Goal: Task Accomplishment & Management: Manage account settings

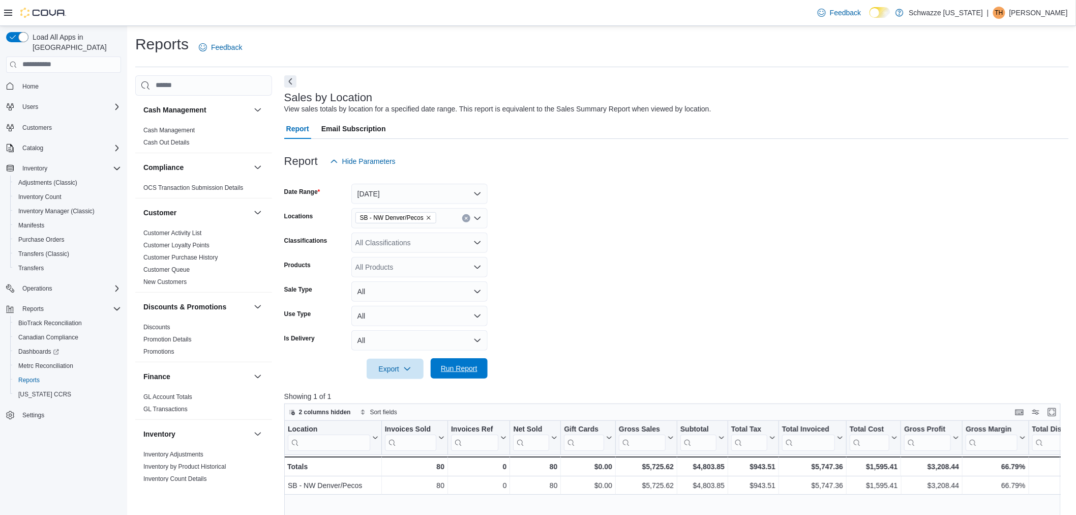
click at [469, 373] on span "Run Report" at bounding box center [459, 368] width 45 height 20
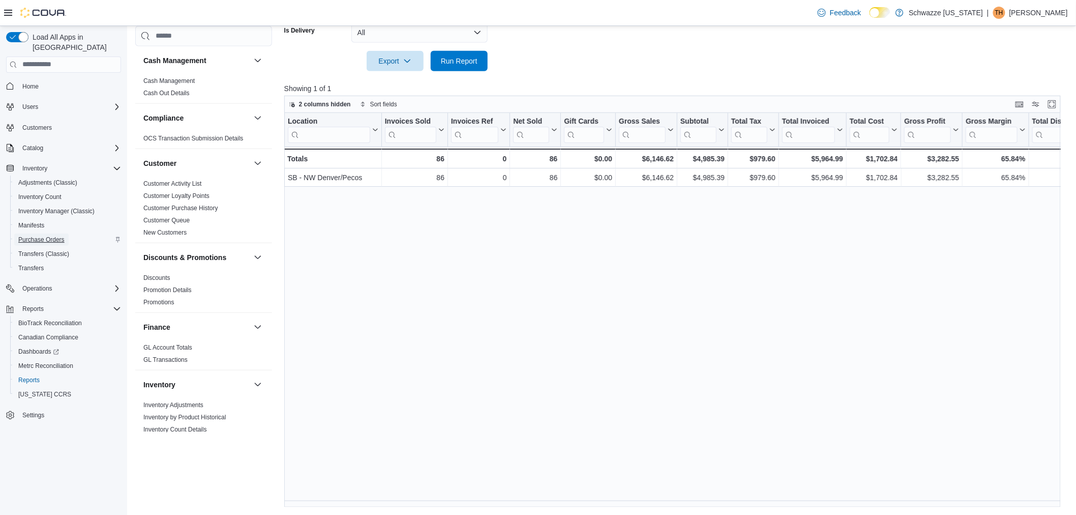
click at [46, 235] on span "Purchase Orders" at bounding box center [41, 239] width 46 height 8
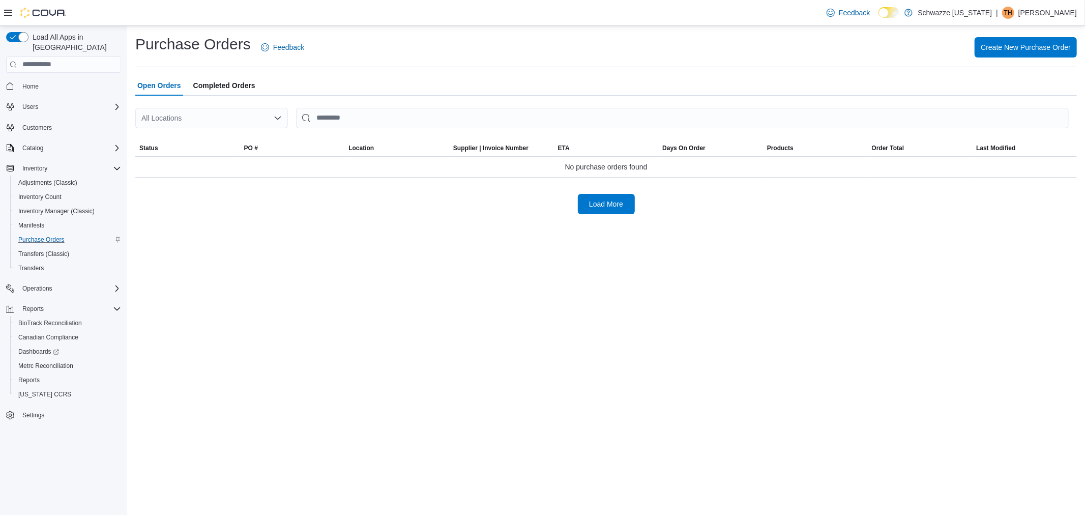
click at [234, 121] on div "All Locations" at bounding box center [211, 118] width 153 height 20
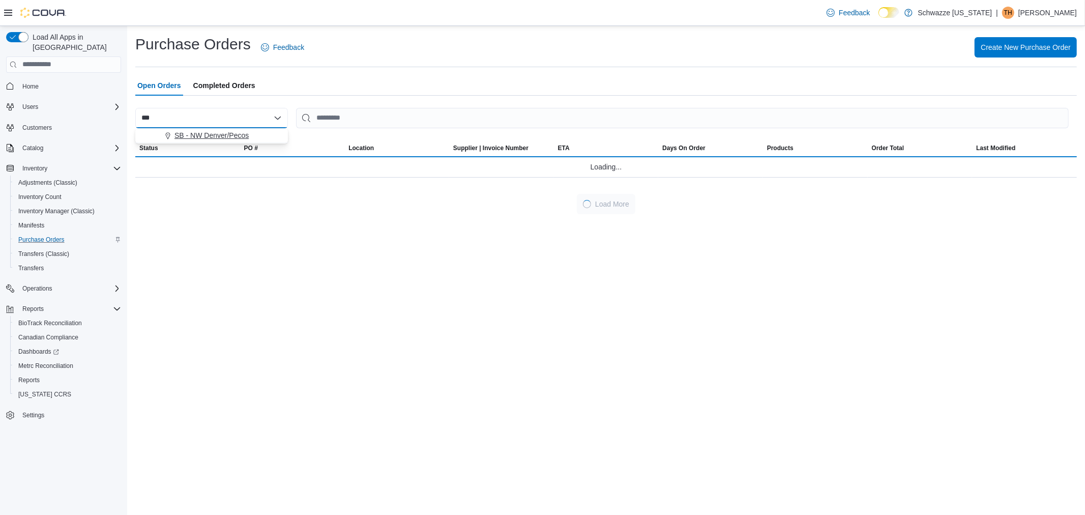
type input "***"
click at [230, 130] on span "SB - NW Denver/Pecos" at bounding box center [211, 135] width 74 height 10
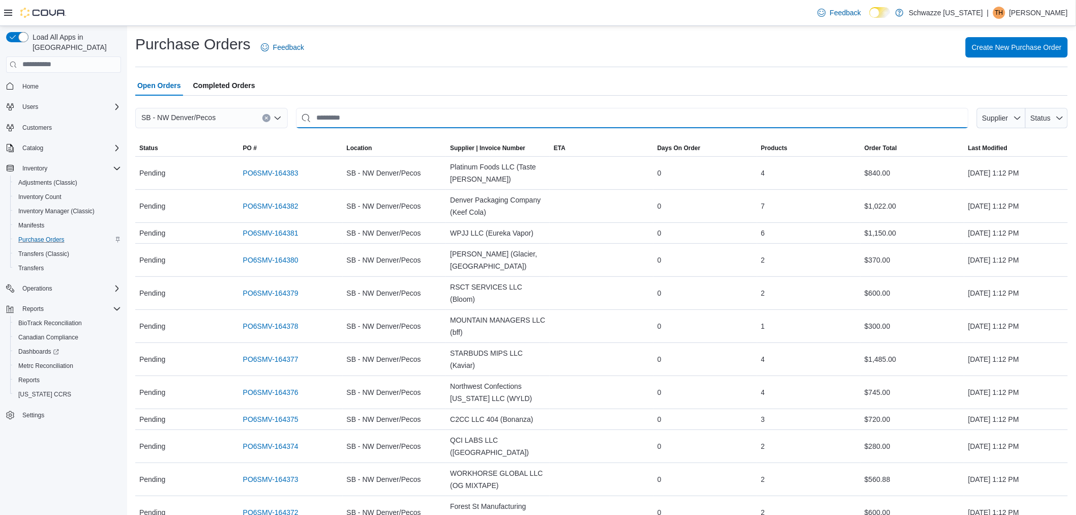
click at [432, 116] on input "This is a search bar. After typing your query, hit enter to filter the results …" at bounding box center [632, 118] width 673 height 20
type input "****"
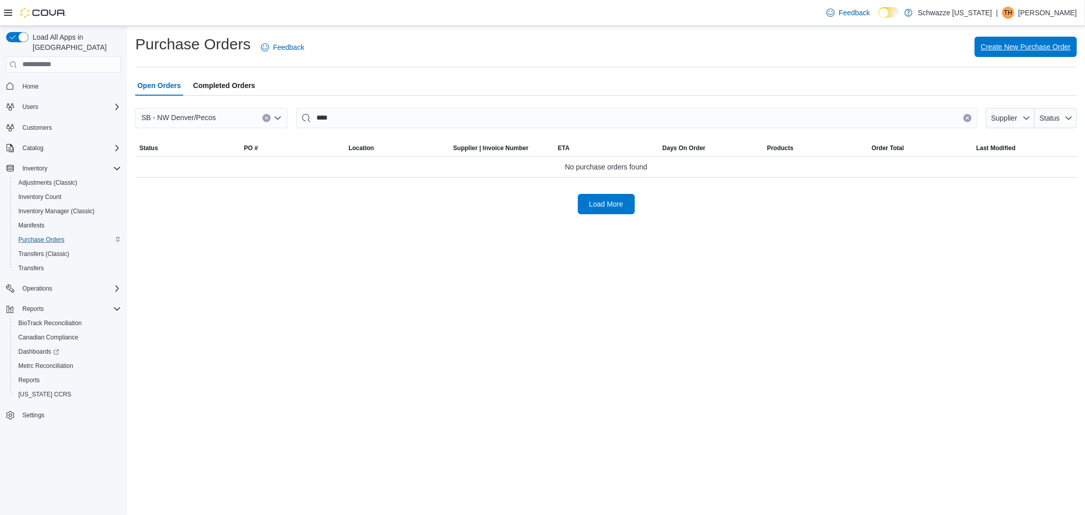
click at [1019, 49] on span "Create New Purchase Order" at bounding box center [1025, 47] width 90 height 10
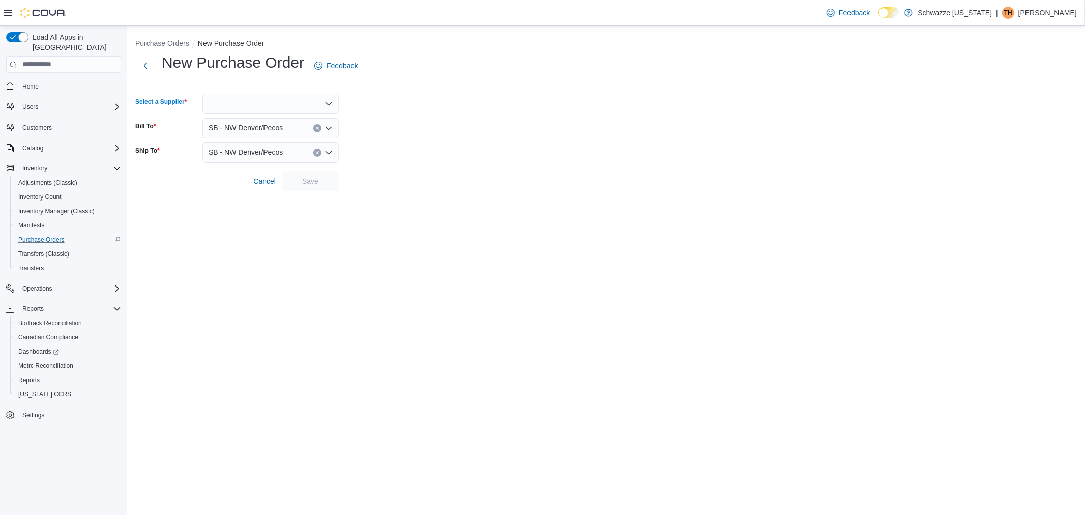
click at [287, 102] on div at bounding box center [270, 104] width 136 height 20
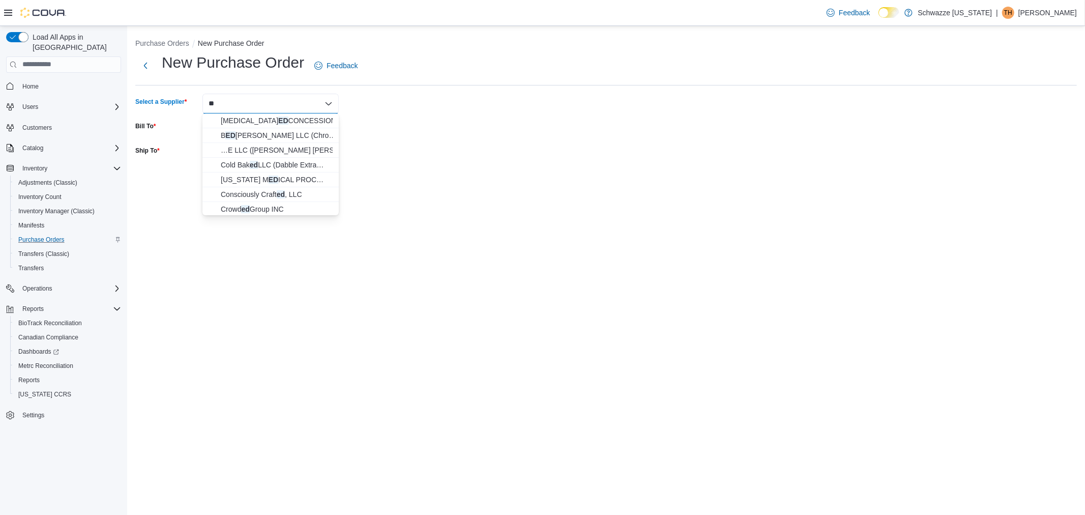
type input "*"
click at [231, 98] on div "Combo box. Selected. Combo box input. Type some text or, to display a list of c…" at bounding box center [270, 104] width 136 height 20
click at [149, 63] on button "Next" at bounding box center [145, 65] width 20 height 20
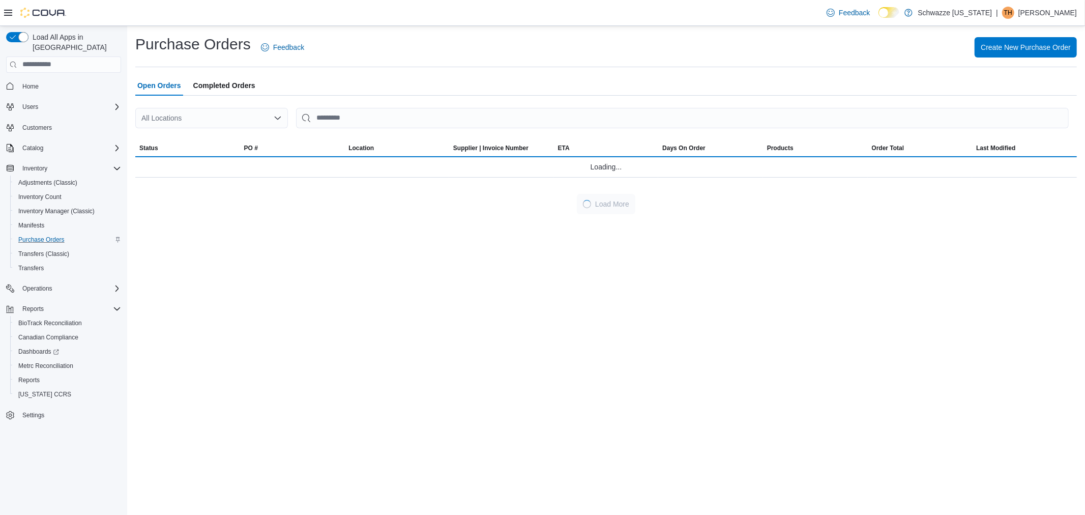
drag, startPoint x: 217, startPoint y: 128, endPoint x: 206, endPoint y: 114, distance: 16.7
click at [216, 128] on div "All Locations" at bounding box center [211, 118] width 153 height 20
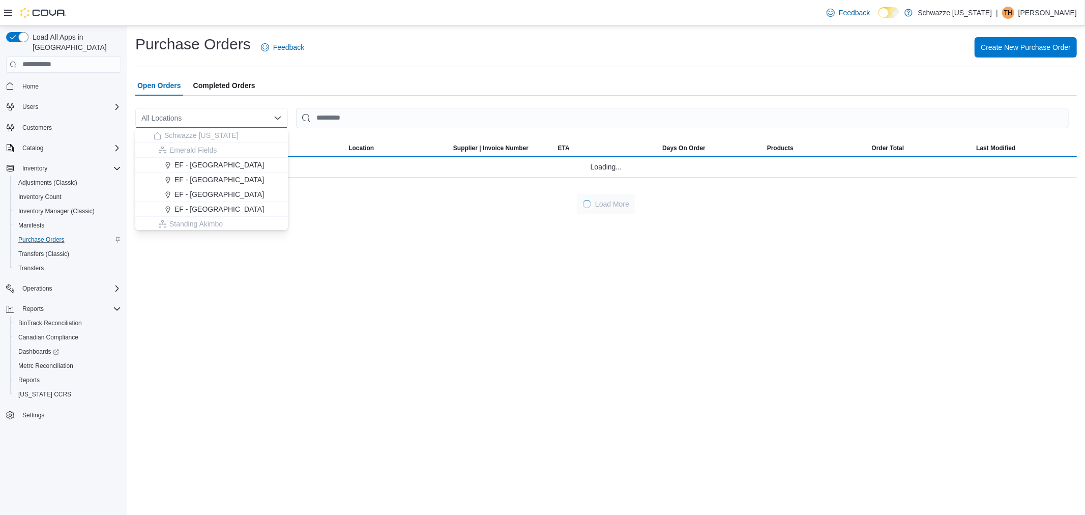
click at [206, 114] on div "All Locations" at bounding box center [211, 118] width 153 height 20
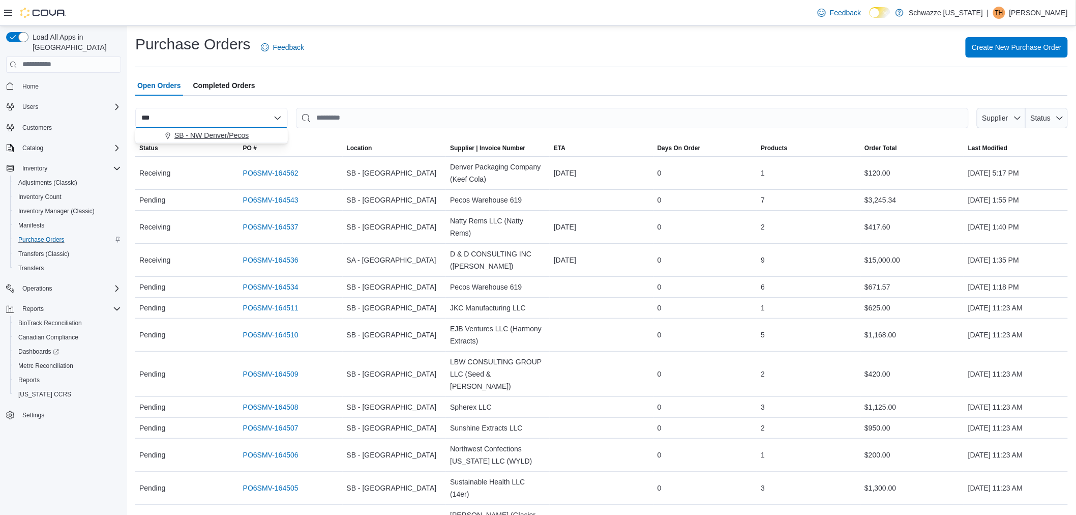
type input "***"
click at [200, 137] on span "SB - NW Denver/Pecos" at bounding box center [211, 135] width 74 height 10
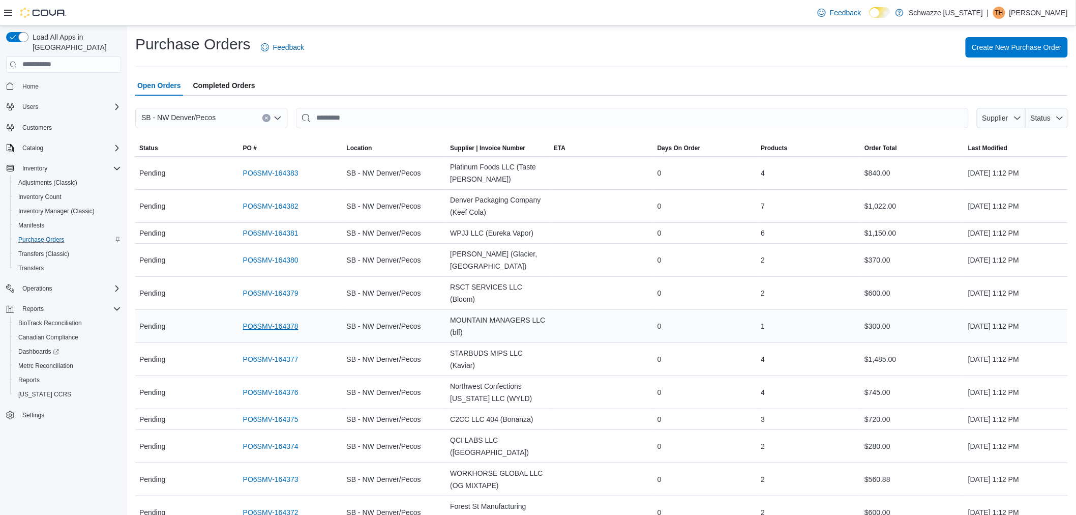
click at [265, 320] on link "PO6SMV-164378" at bounding box center [270, 326] width 55 height 12
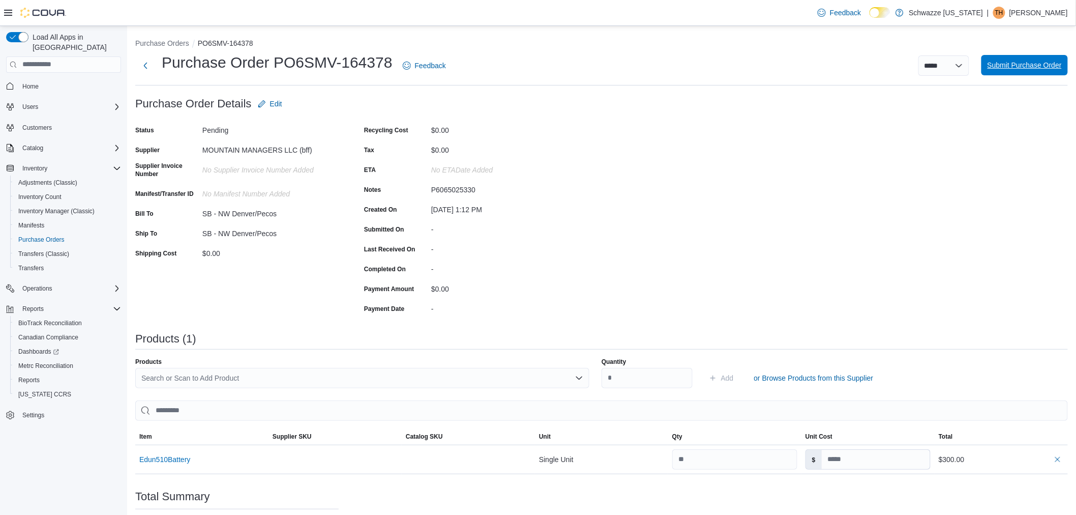
click at [1026, 58] on span "Submit Purchase Order" at bounding box center [1025, 65] width 74 height 20
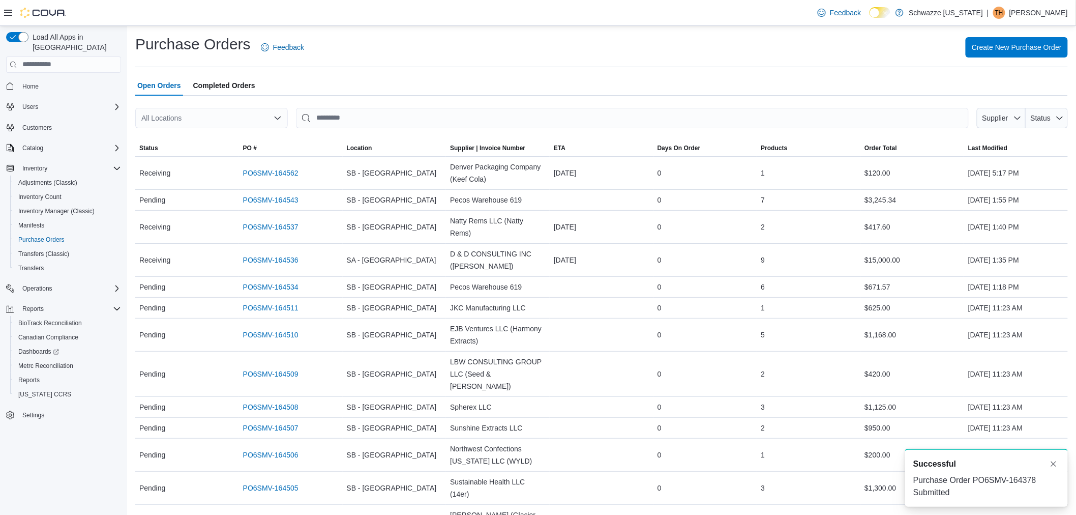
click at [226, 87] on span "Completed Orders" at bounding box center [224, 85] width 62 height 20
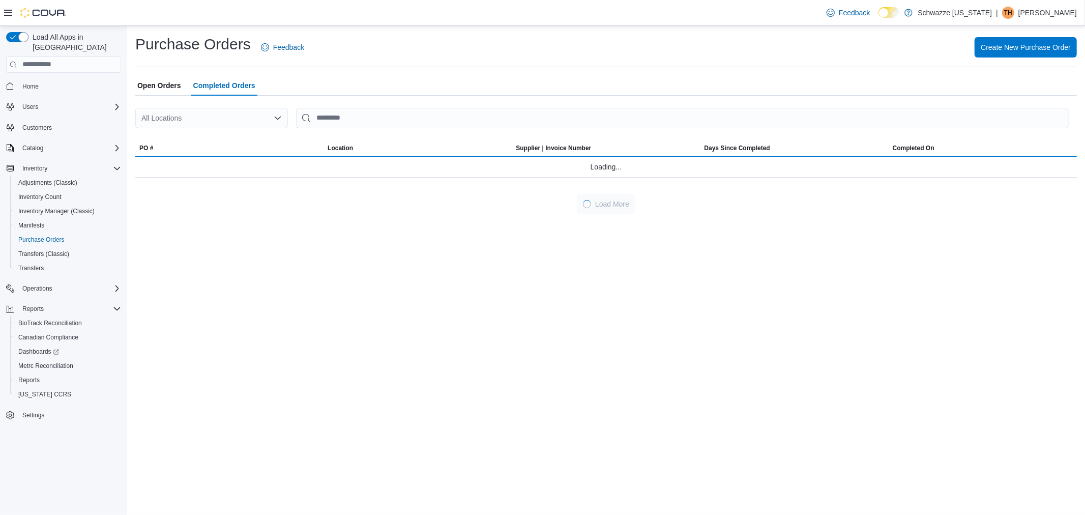
click at [204, 118] on div "All Locations" at bounding box center [211, 118] width 153 height 20
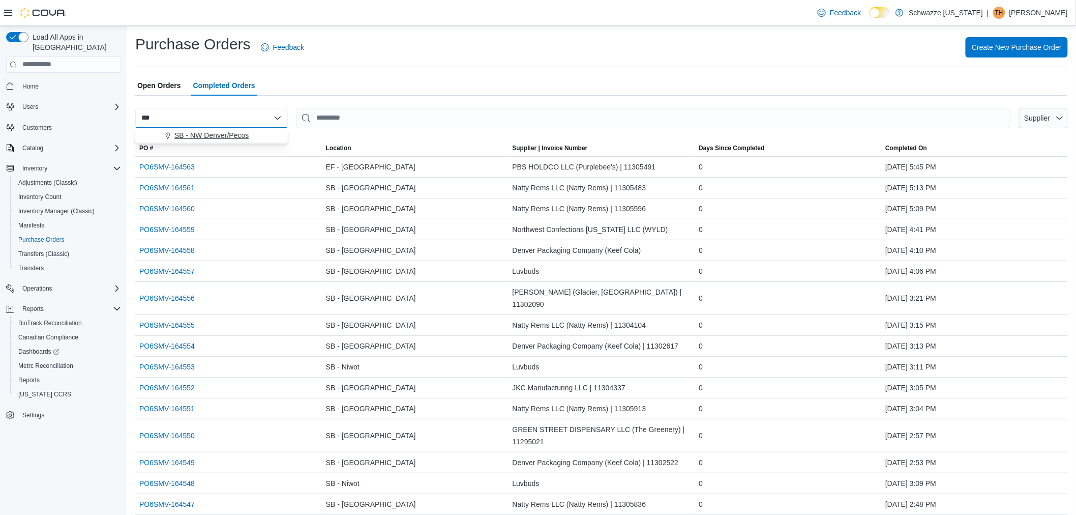
type input "***"
click at [210, 136] on span "SB - NW Denver/Pecos" at bounding box center [211, 135] width 74 height 10
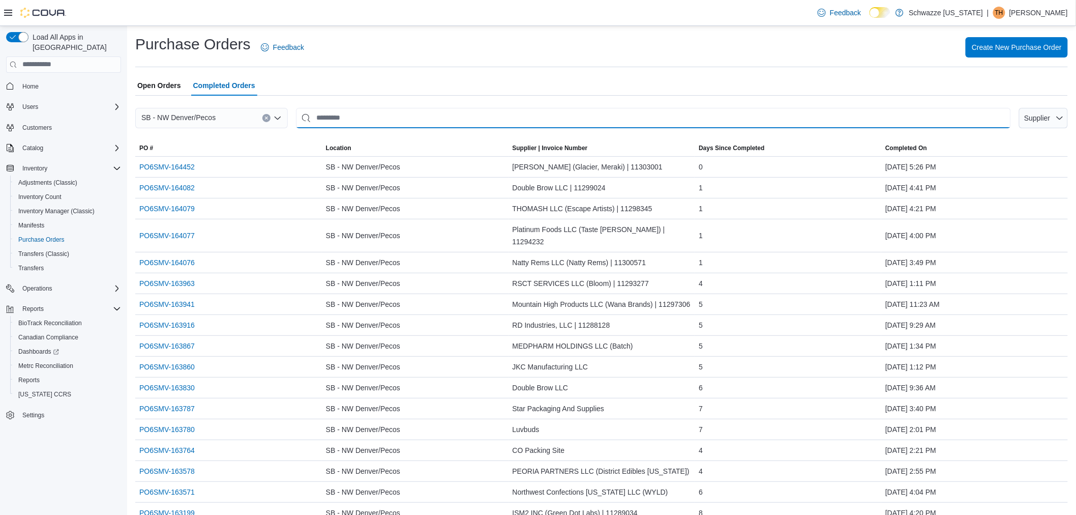
click at [351, 118] on input "This is a search bar. After typing your query, hit enter to filter the results …" at bounding box center [653, 118] width 715 height 20
type input "******"
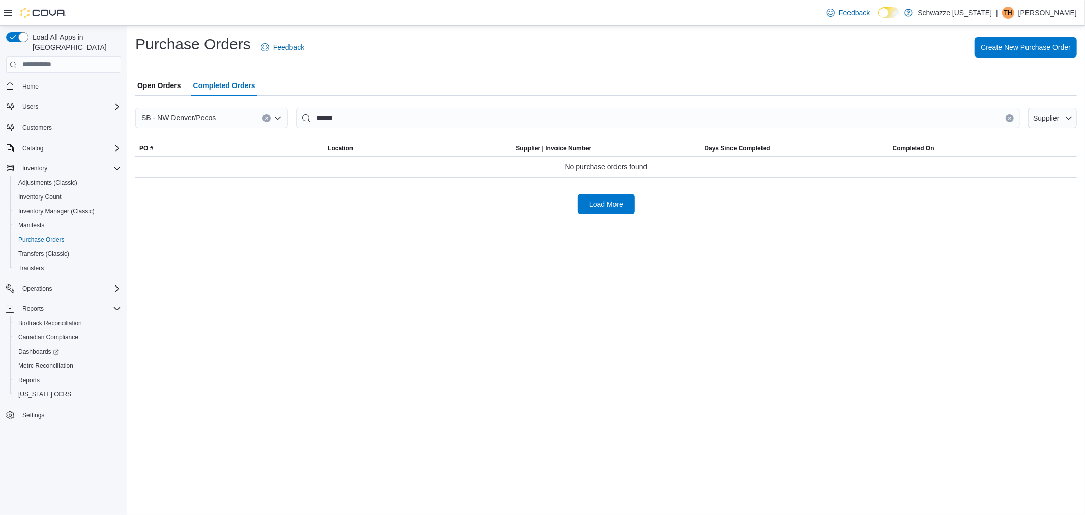
click at [171, 90] on span "Open Orders" at bounding box center [159, 85] width 44 height 20
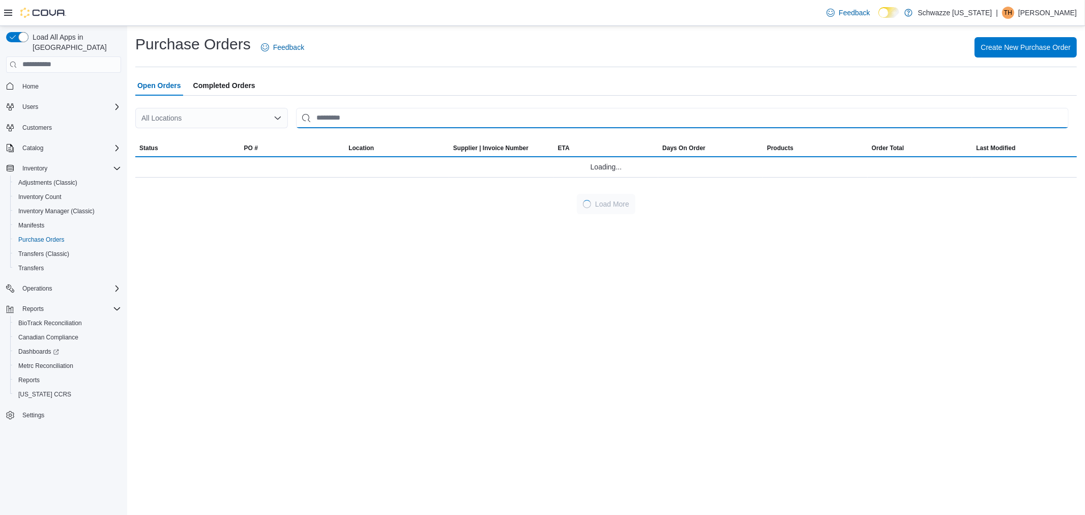
click at [319, 122] on input "This is a search bar. After typing your query, hit enter to filter the results …" at bounding box center [682, 118] width 772 height 20
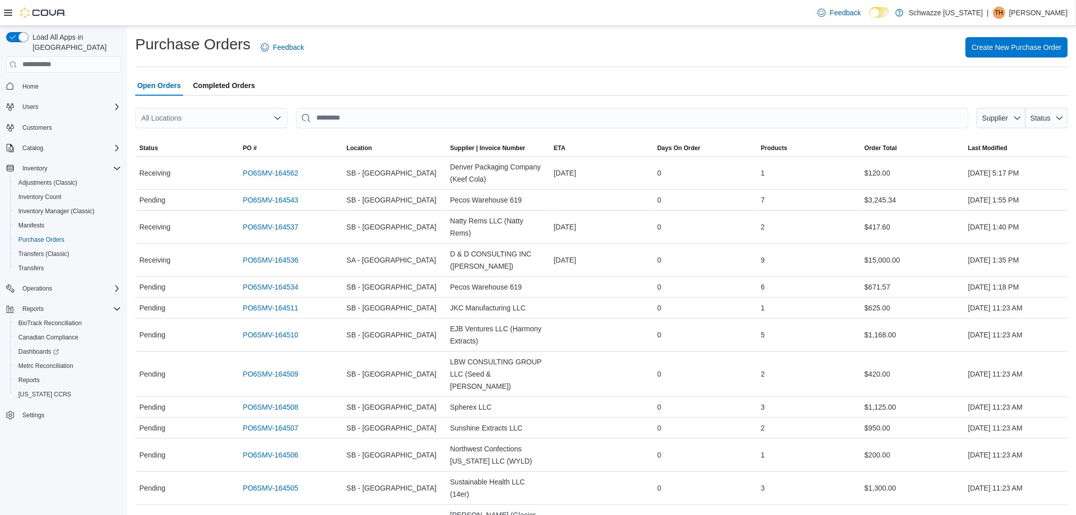
click at [175, 114] on div "All Locations" at bounding box center [211, 118] width 153 height 20
type input "***"
click at [193, 134] on span "SB - NW Denver/Pecos" at bounding box center [211, 135] width 74 height 10
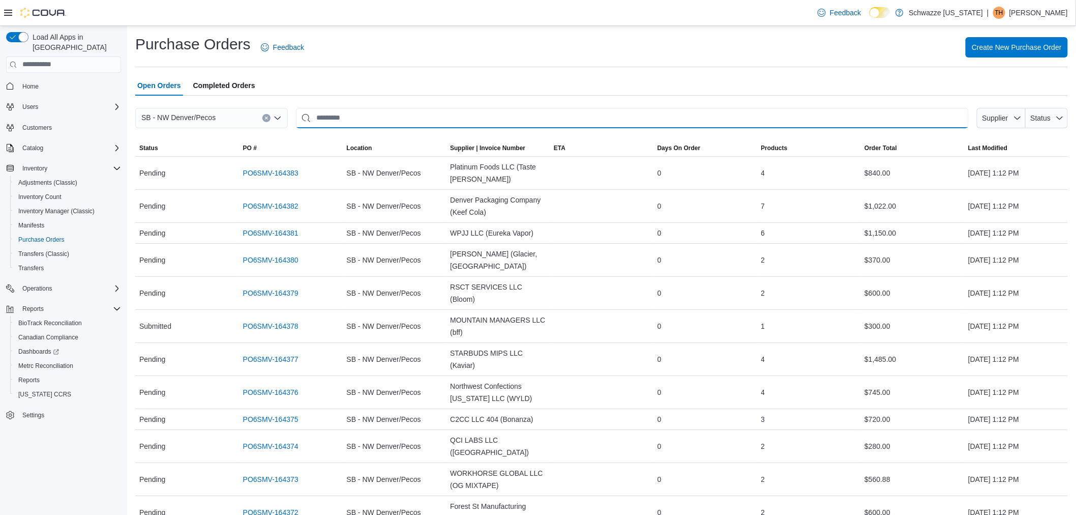
click at [425, 127] on input "This is a search bar. After typing your query, hit enter to filter the results …" at bounding box center [632, 118] width 673 height 20
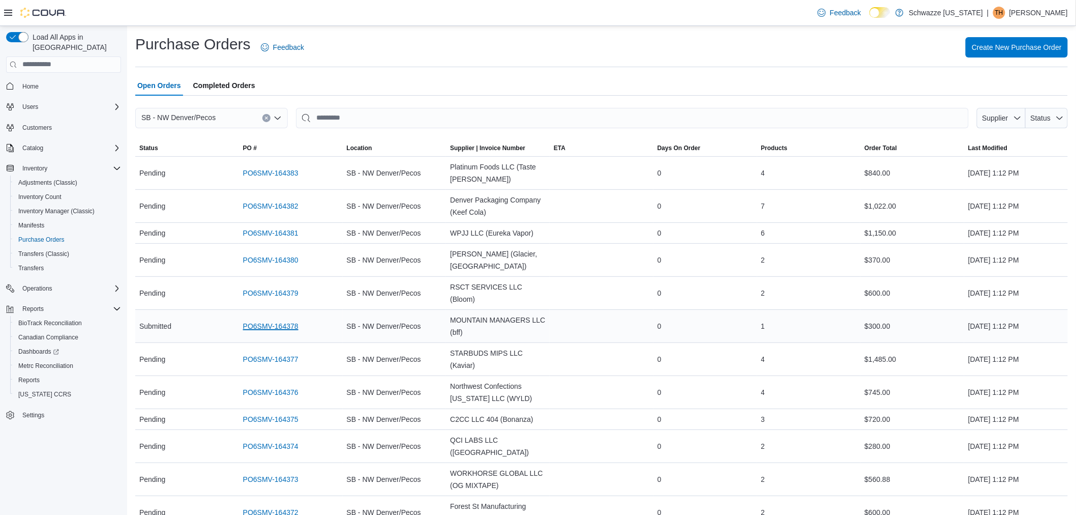
click at [278, 320] on link "PO6SMV-164378" at bounding box center [270, 326] width 55 height 12
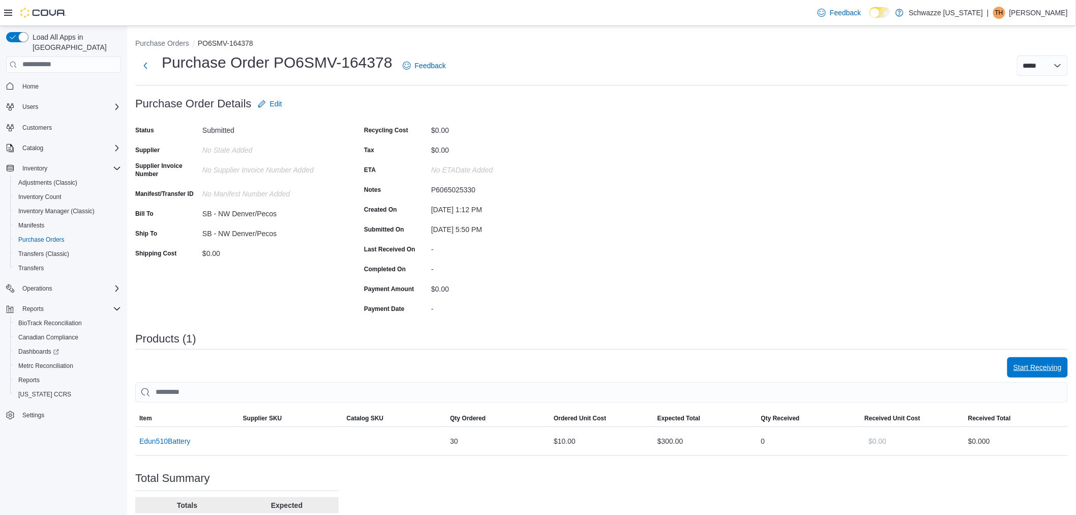
click at [1049, 376] on span "Start Receiving" at bounding box center [1038, 367] width 48 height 20
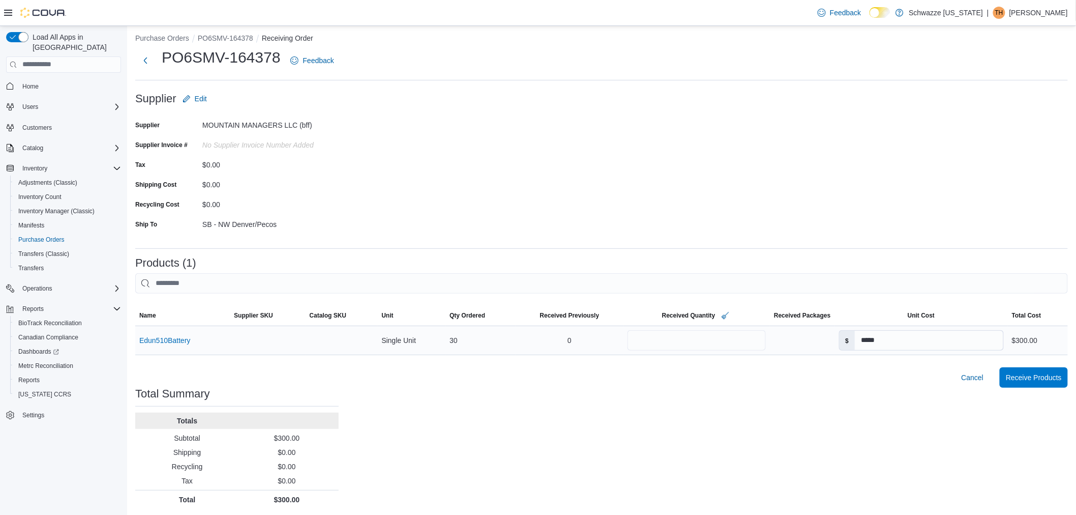
scroll to position [7, 0]
click at [556, 338] on div "0" at bounding box center [570, 339] width 108 height 20
click at [1037, 372] on span "Receive Products" at bounding box center [1034, 375] width 56 height 10
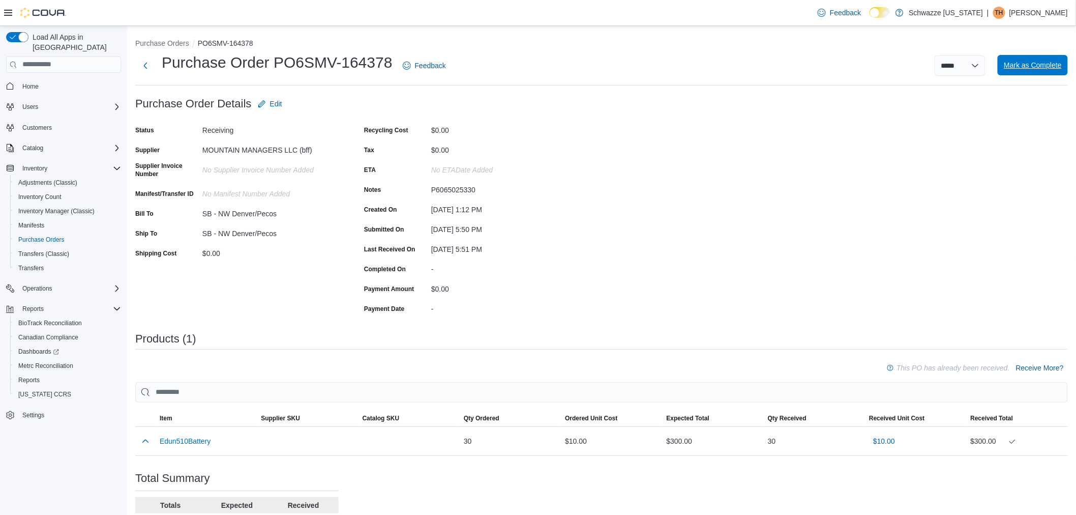
click at [1049, 68] on span "Mark as Complete" at bounding box center [1033, 65] width 58 height 10
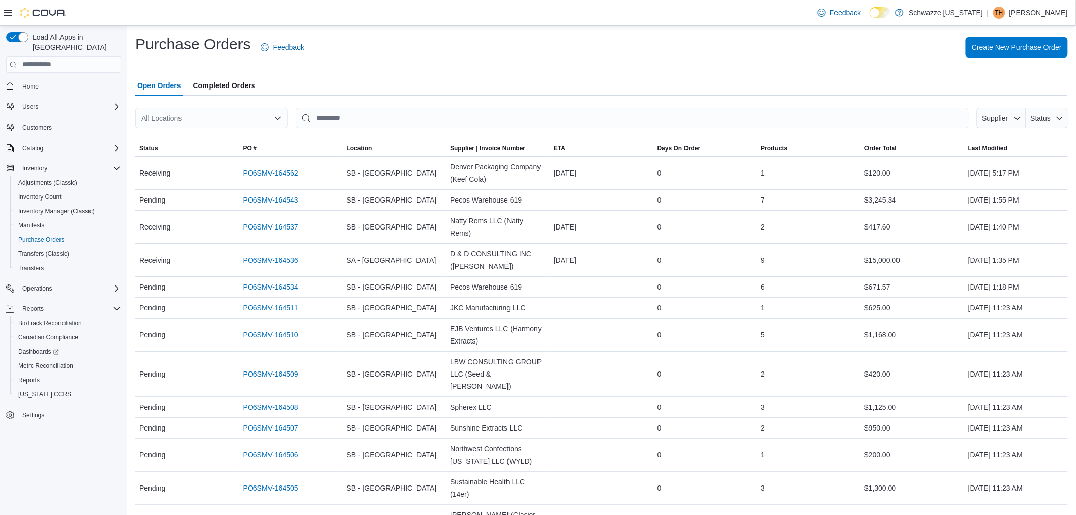
click at [211, 83] on span "Completed Orders" at bounding box center [224, 85] width 62 height 20
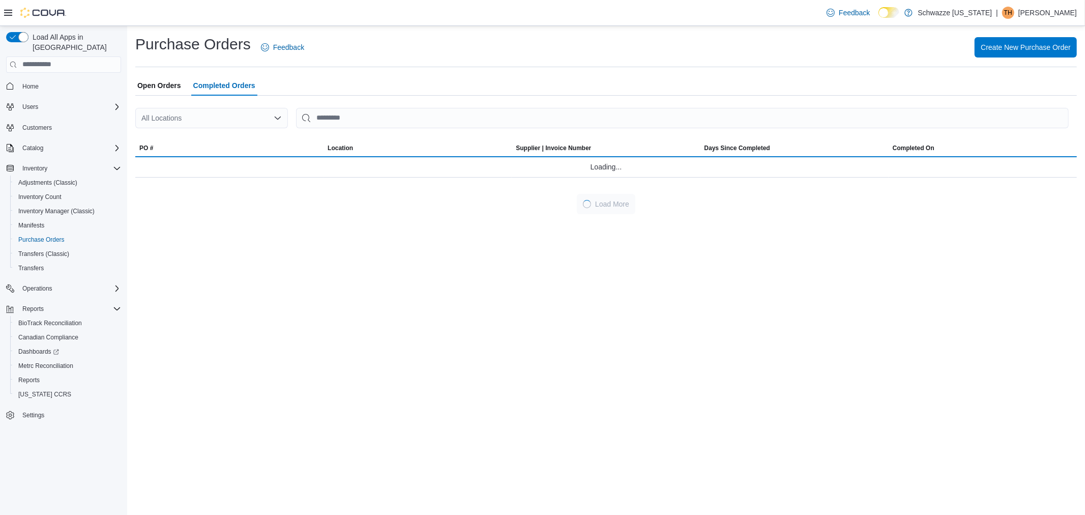
click at [214, 114] on div "All Locations" at bounding box center [211, 118] width 153 height 20
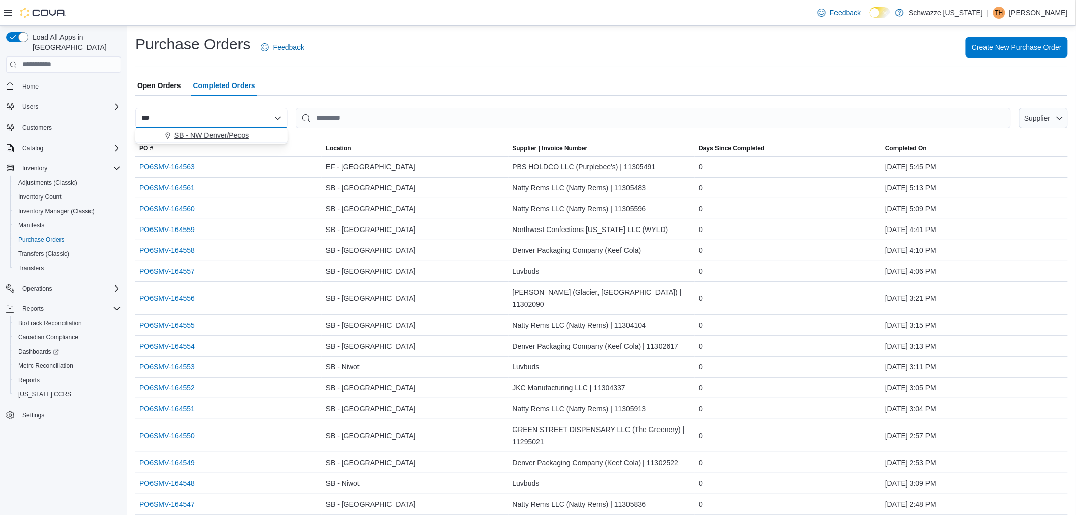
type input "***"
click at [211, 134] on span "SB - NW Denver/Pecos" at bounding box center [211, 135] width 74 height 10
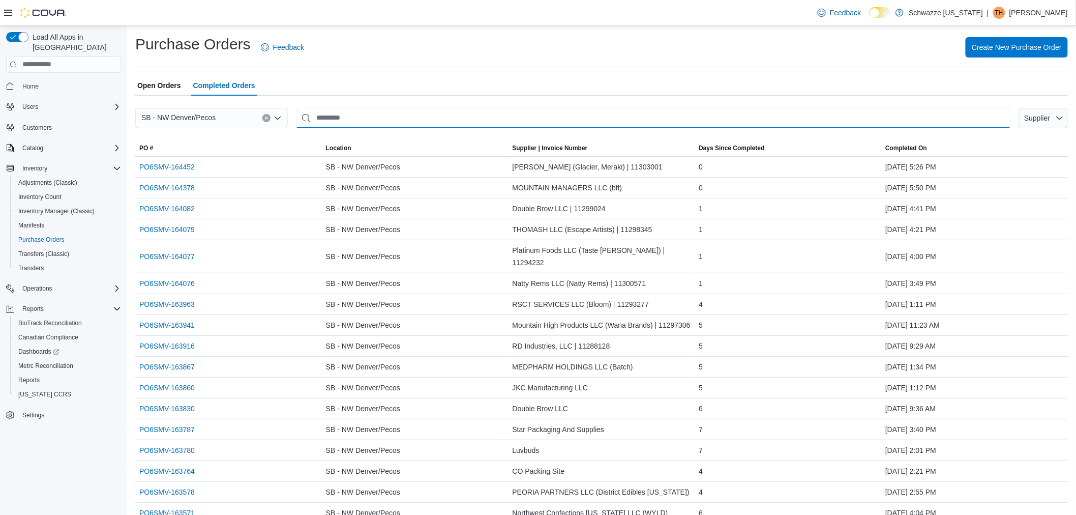
click at [427, 114] on input "This is a search bar. After typing your query, hit enter to filter the results …" at bounding box center [653, 118] width 715 height 20
type input "******"
